Goal: Transaction & Acquisition: Purchase product/service

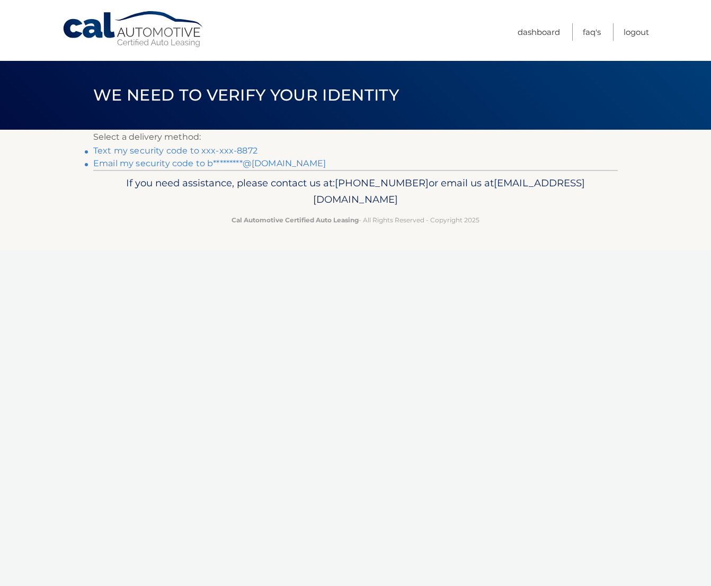
click at [128, 147] on link "Text my security code to xxx-xxx-8872" at bounding box center [175, 151] width 164 height 10
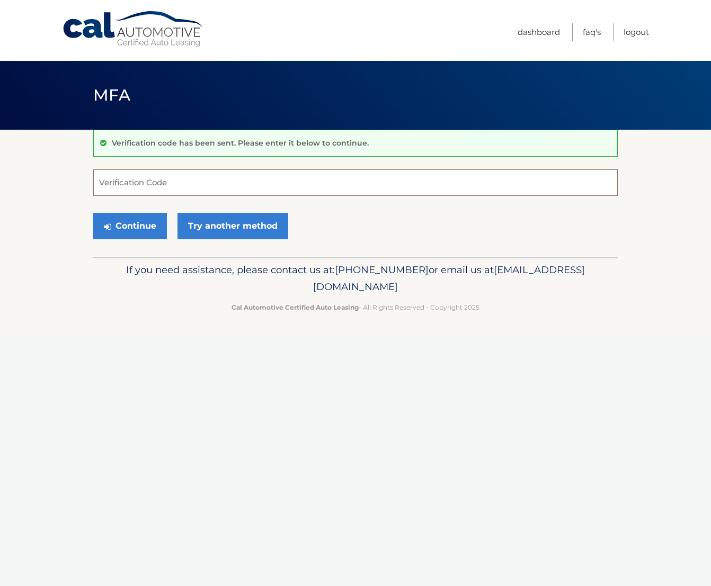
click at [137, 188] on input "Verification Code" at bounding box center [355, 183] width 524 height 26
type input "739606"
click at [93, 213] on button "Continue" at bounding box center [130, 226] width 74 height 26
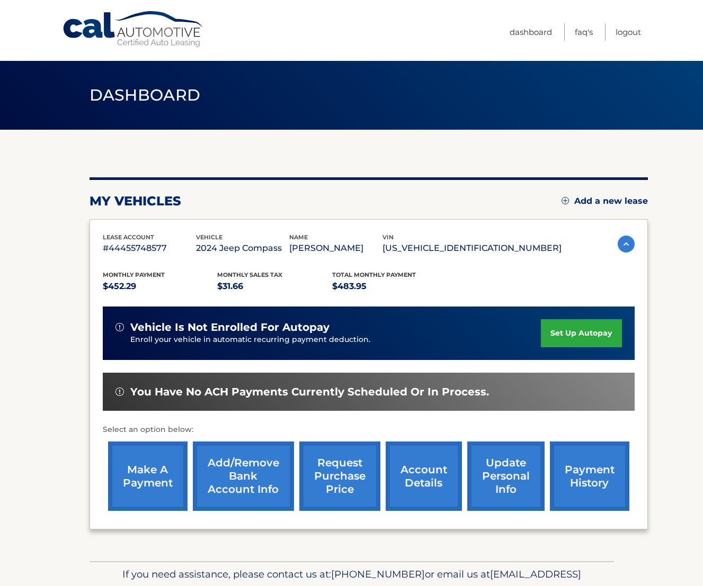
click at [157, 493] on link "make a payment" at bounding box center [147, 476] width 79 height 69
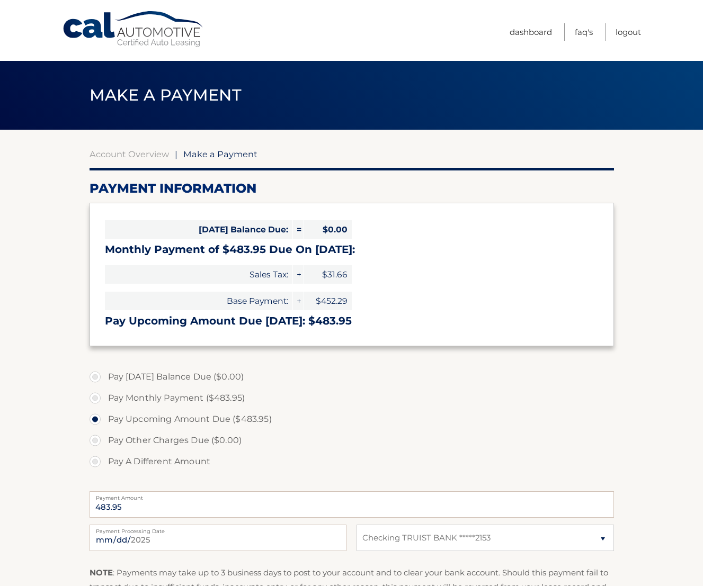
select select "NDk3YzNjOTktYTc5OS00MDM0LWEwZjUtMzliMjk5MDNiYTRi"
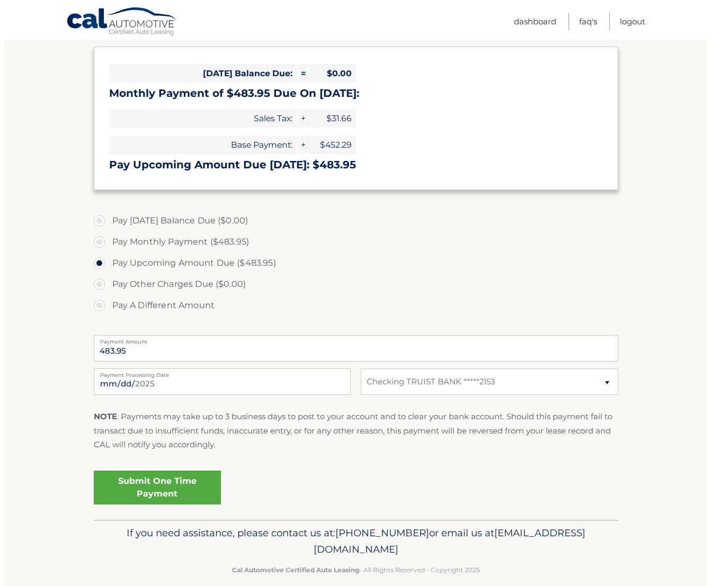
scroll to position [159, 0]
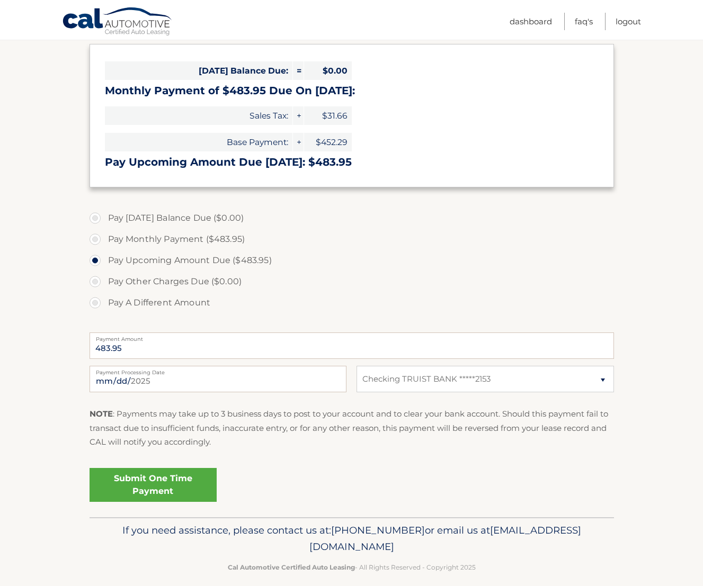
click at [149, 483] on link "Submit One Time Payment" at bounding box center [153, 485] width 127 height 34
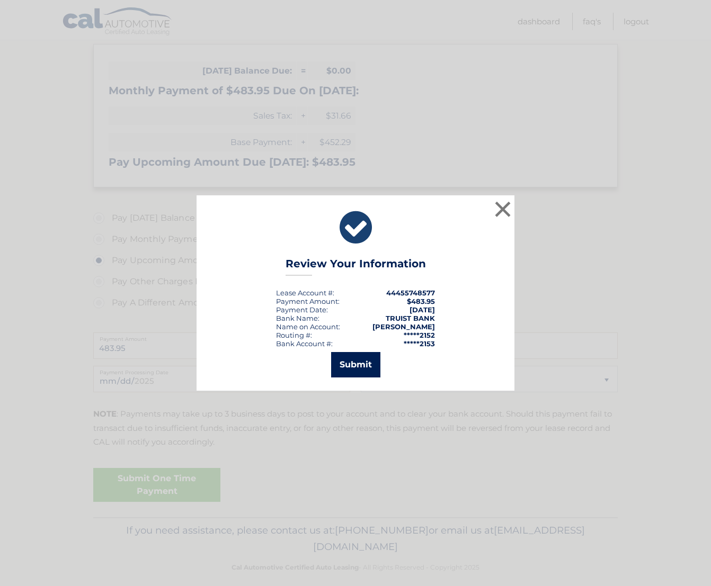
click at [364, 362] on button "Submit" at bounding box center [355, 364] width 49 height 25
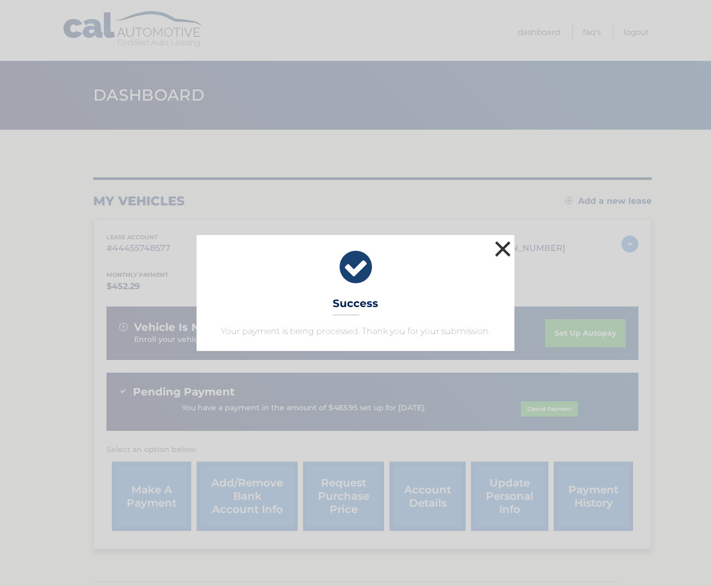
click at [495, 249] on button "×" at bounding box center [502, 248] width 21 height 21
